Goal: Information Seeking & Learning: Check status

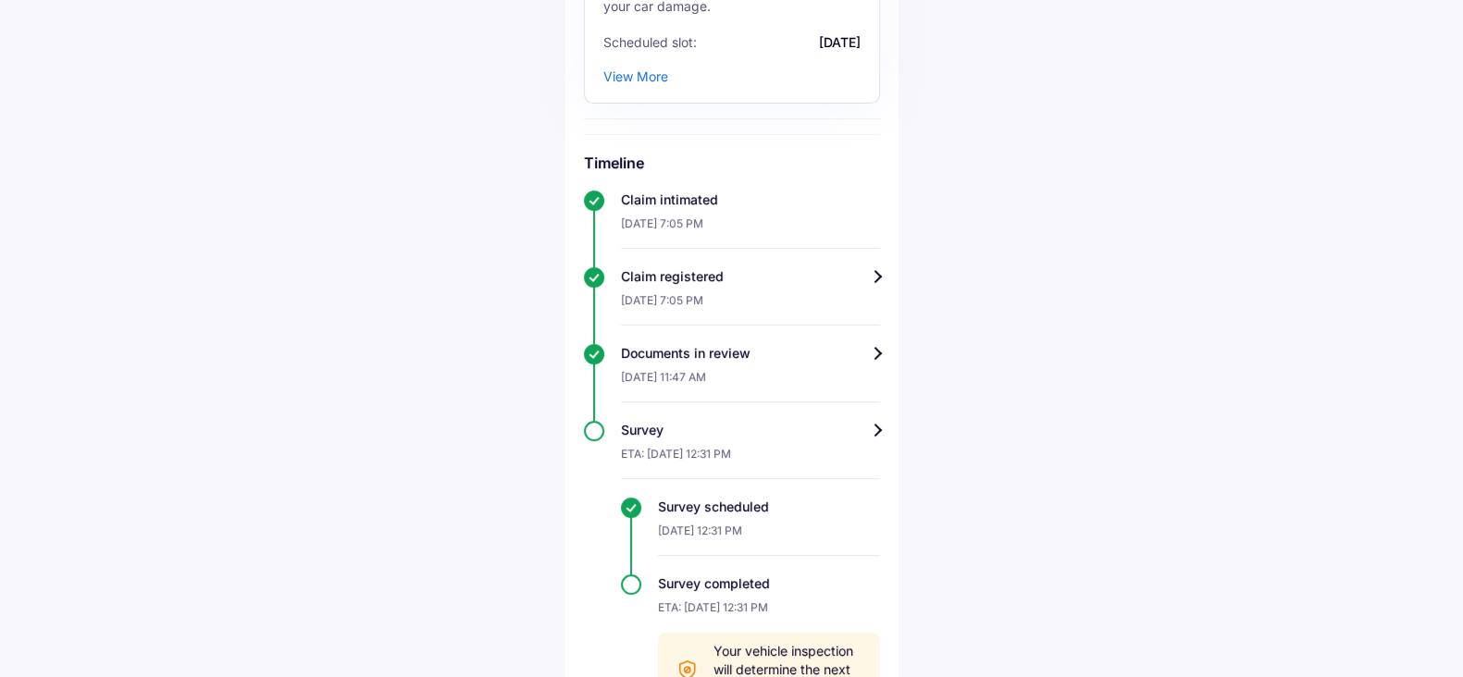
scroll to position [497, 0]
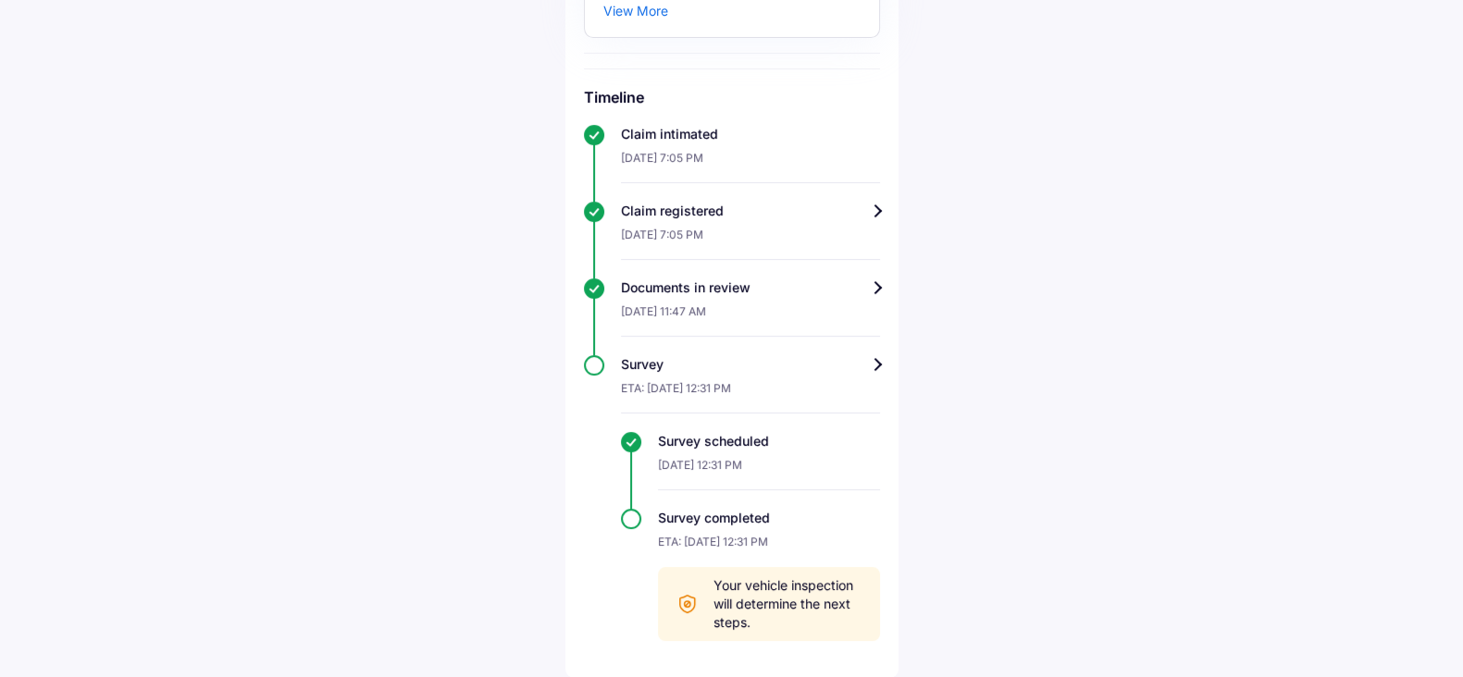
click at [800, 372] on div "Survey" at bounding box center [750, 364] width 259 height 19
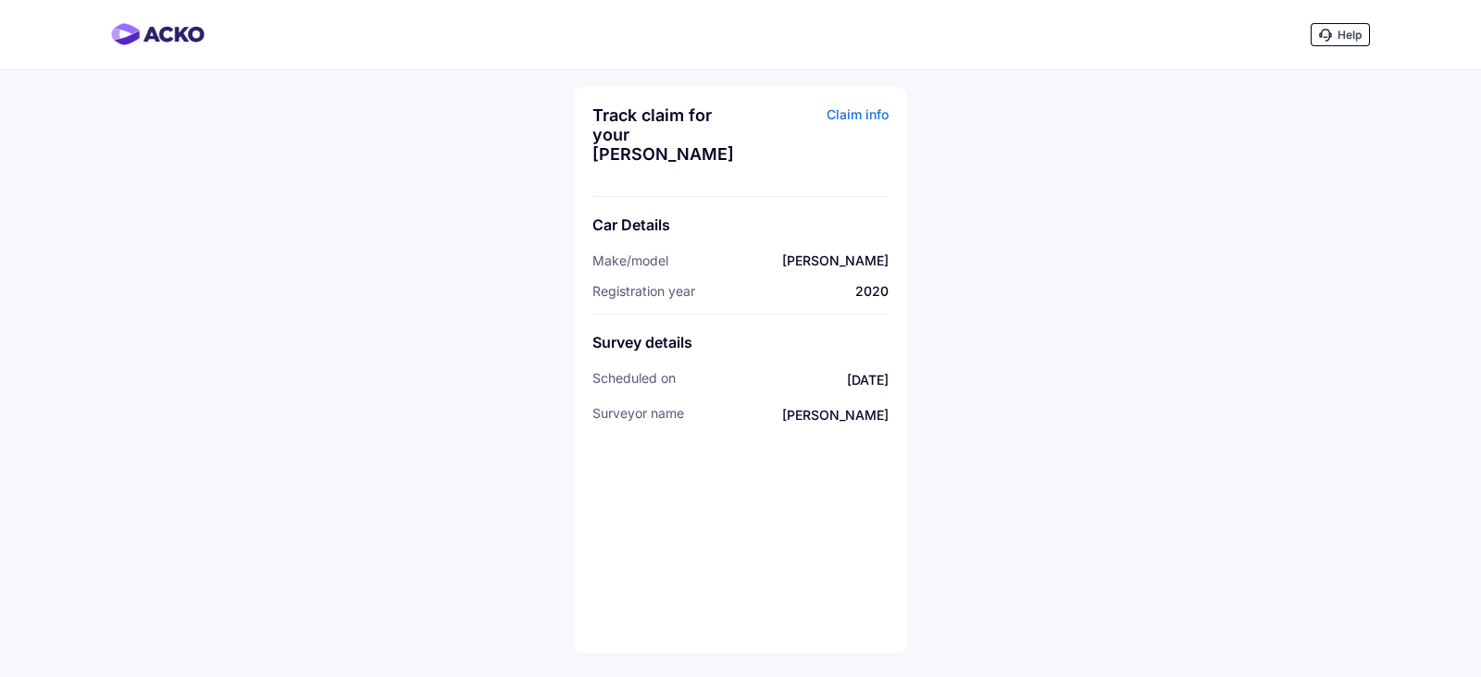
click at [851, 106] on div "Claim info" at bounding box center [816, 141] width 143 height 72
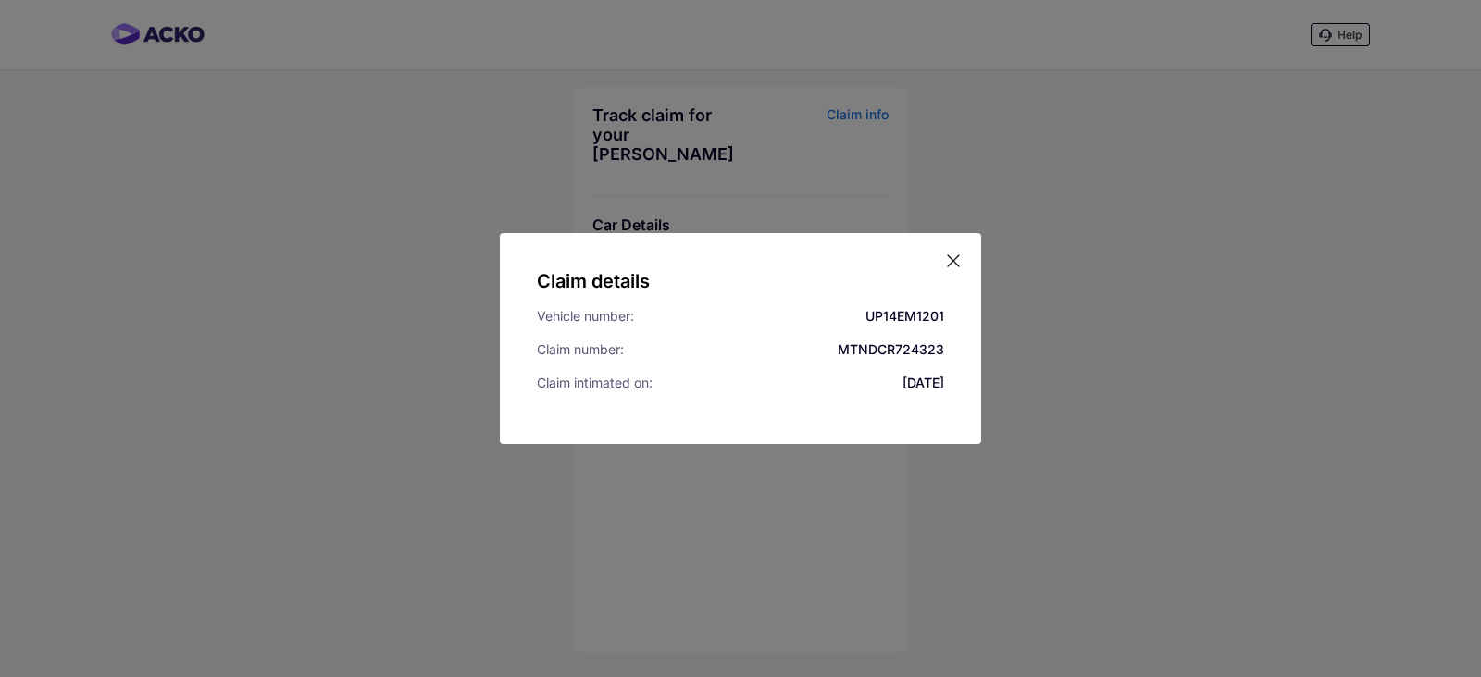
click at [946, 262] on icon at bounding box center [953, 261] width 19 height 19
